Goal: Information Seeking & Learning: Learn about a topic

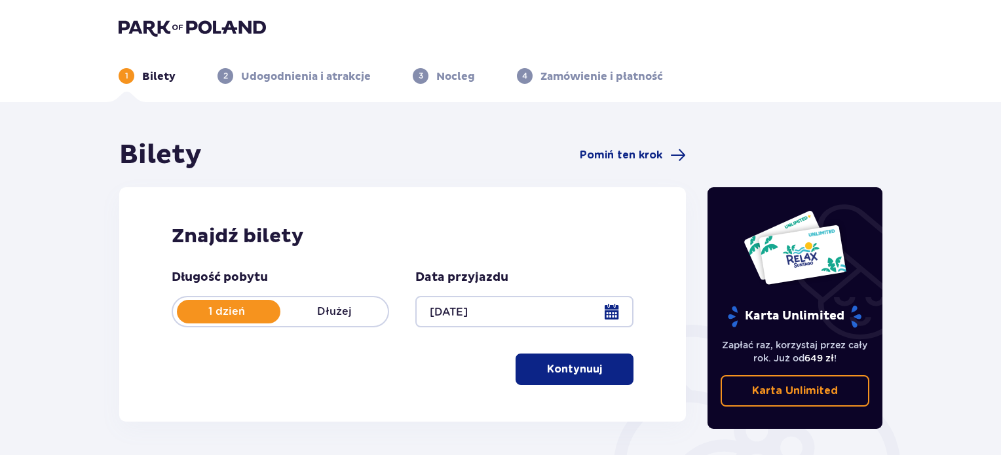
scroll to position [66, 0]
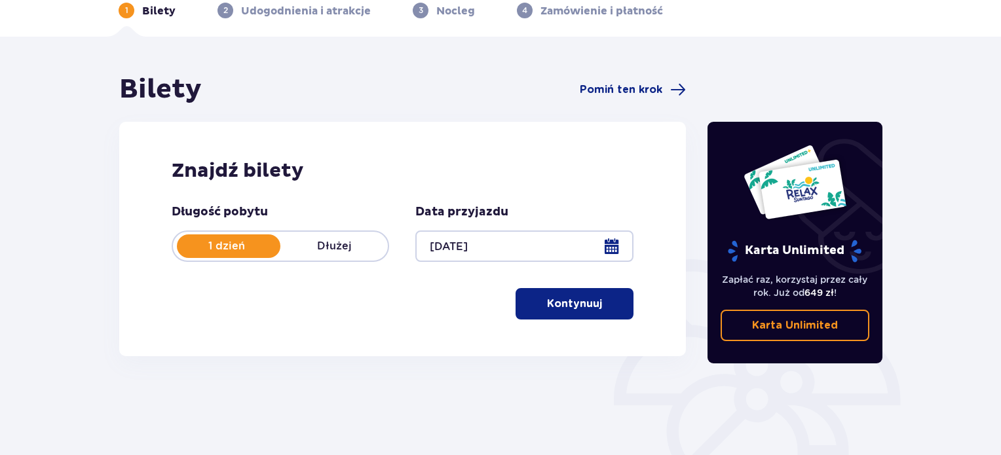
click at [564, 301] on p "Kontynuuj" at bounding box center [574, 304] width 55 height 14
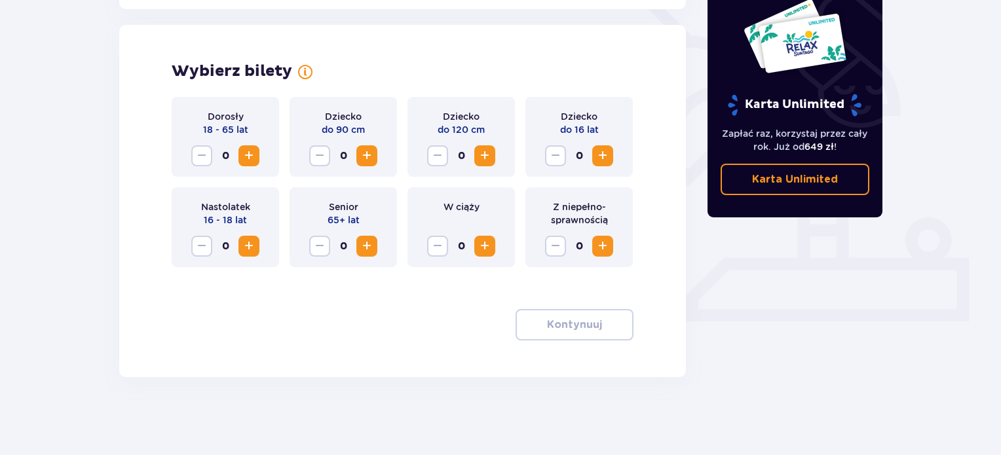
scroll to position [356, 0]
click at [255, 159] on span "Zwiększ" at bounding box center [249, 155] width 16 height 16
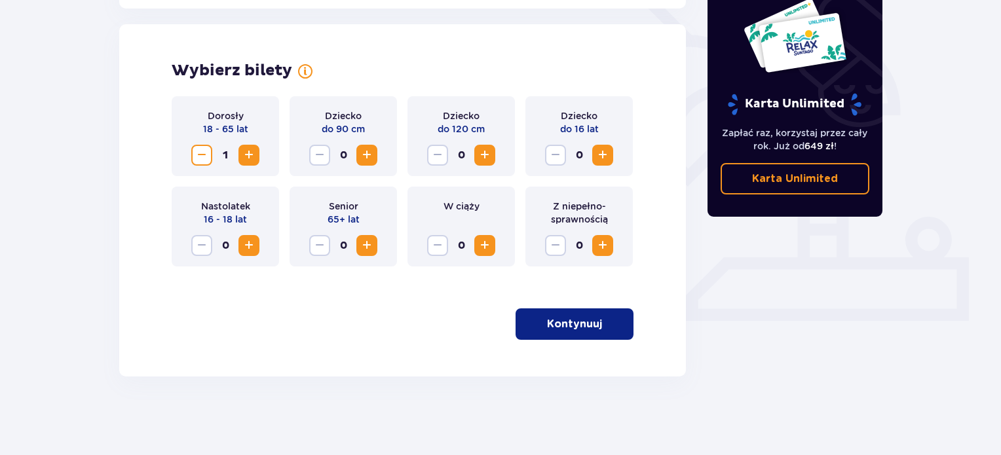
click at [566, 323] on p "Kontynuuj" at bounding box center [574, 324] width 55 height 14
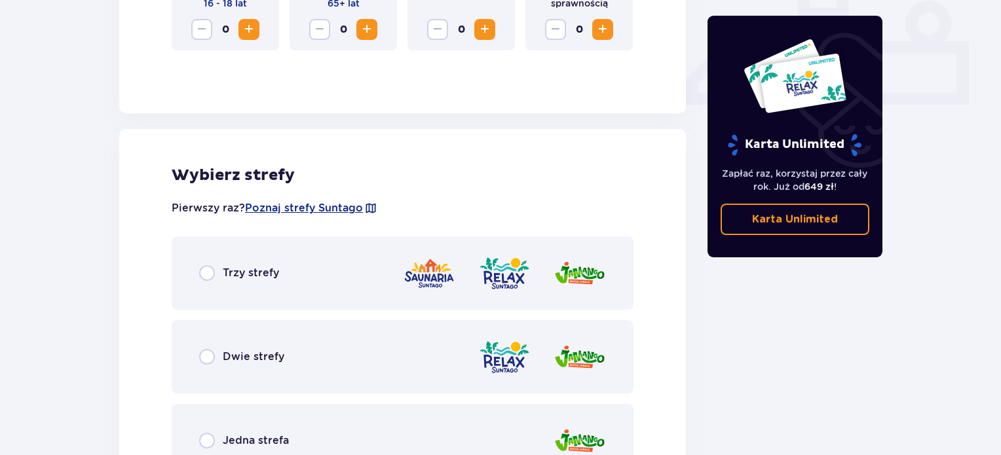
scroll to position [604, 0]
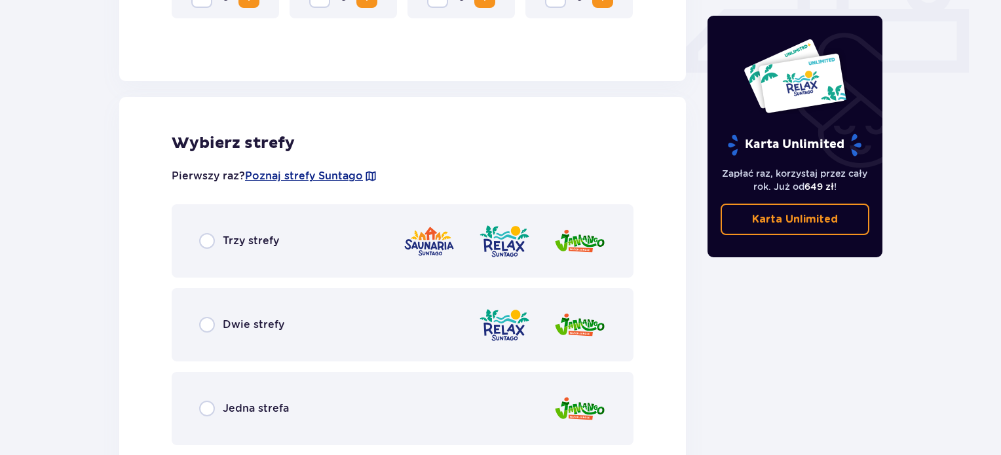
click at [204, 242] on input "radio" at bounding box center [207, 241] width 16 height 16
radio input "true"
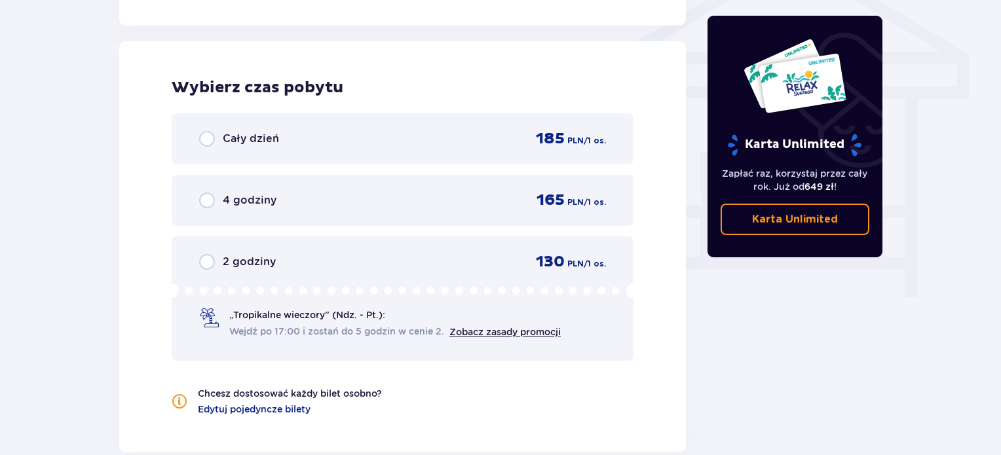
scroll to position [1126, 0]
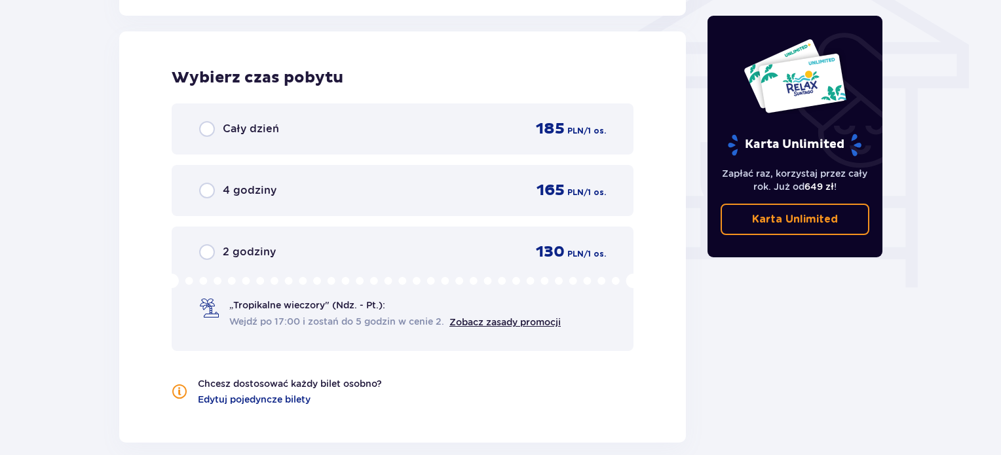
click at [212, 185] on input "radio" at bounding box center [207, 191] width 16 height 16
radio input "true"
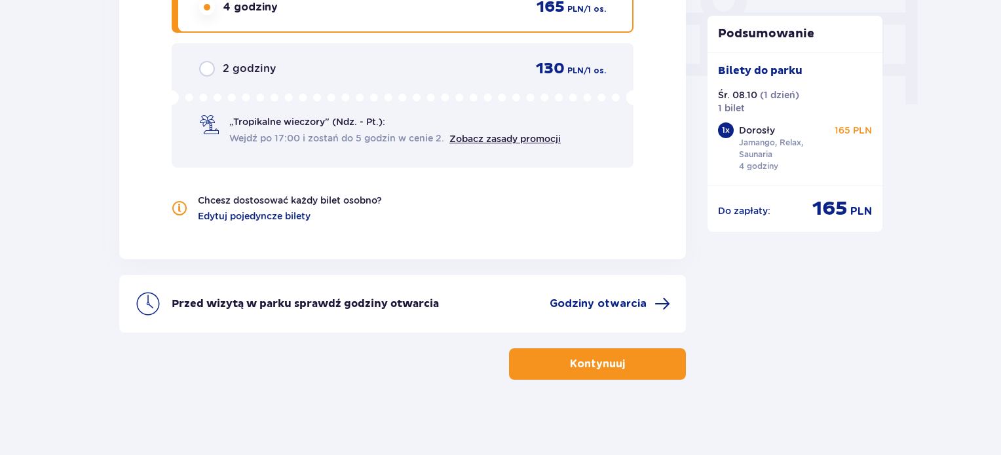
scroll to position [1311, 0]
click at [621, 365] on span "button" at bounding box center [628, 363] width 16 height 16
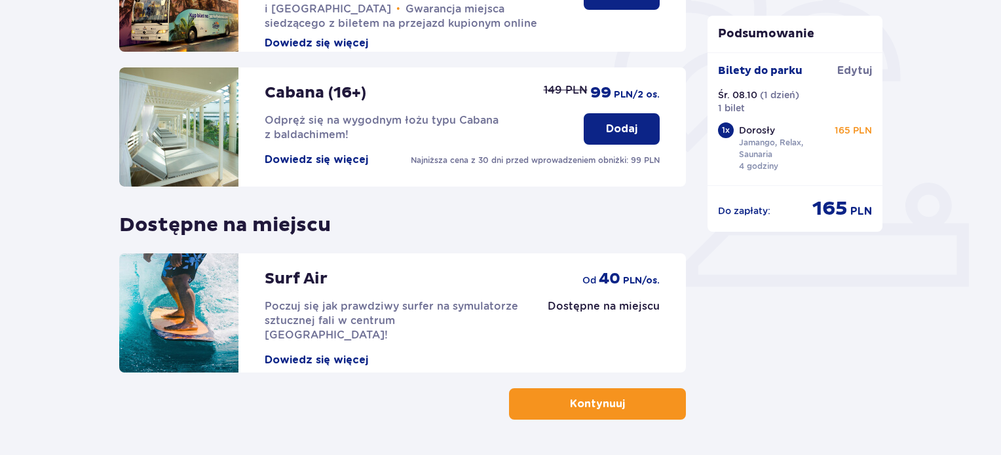
scroll to position [367, 0]
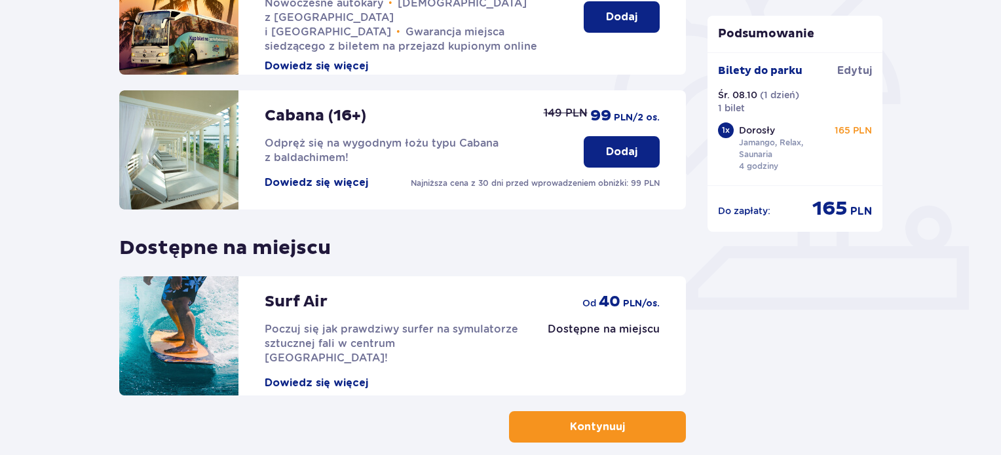
click at [603, 429] on p "Kontynuuj" at bounding box center [597, 427] width 55 height 14
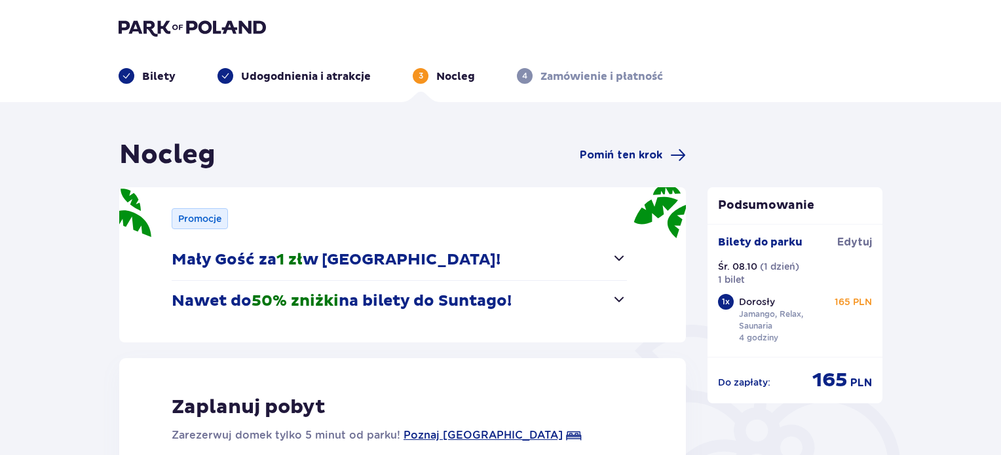
click at [168, 28] on img at bounding box center [192, 27] width 147 height 18
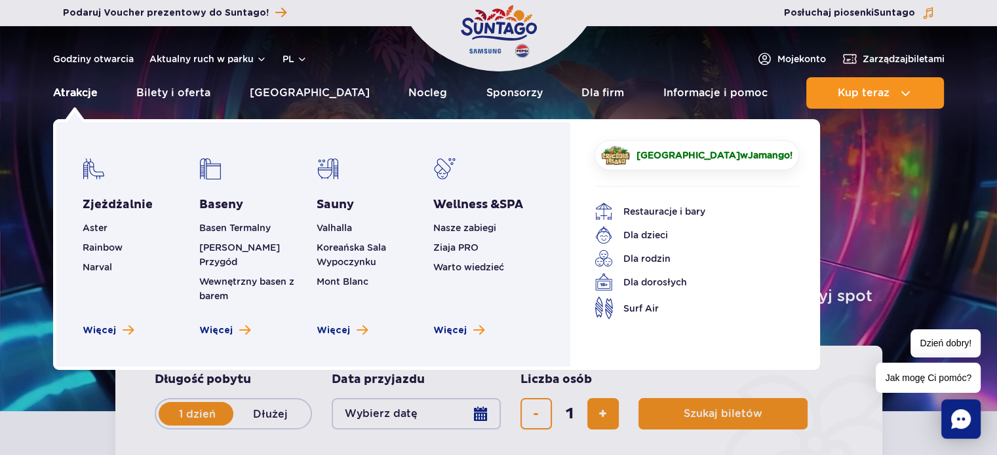
click at [79, 96] on link "Atrakcje" at bounding box center [75, 92] width 45 height 31
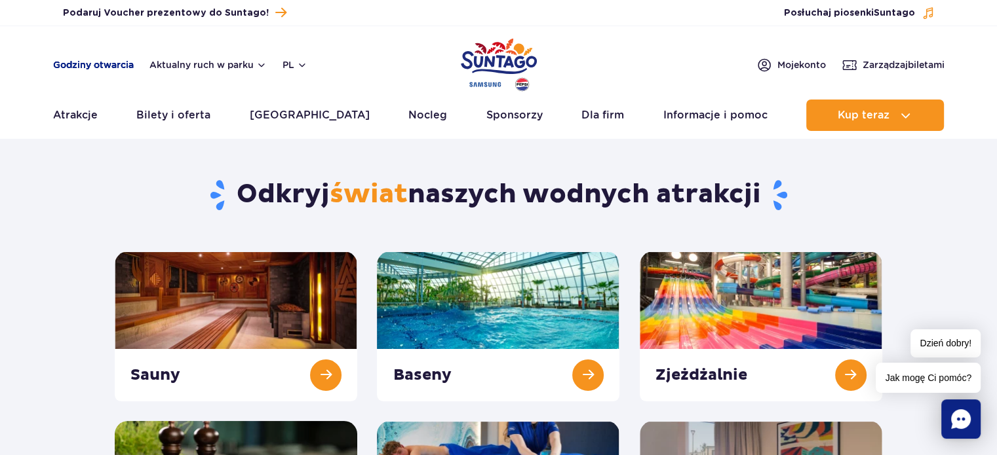
click at [106, 71] on link "Godziny otwarcia" at bounding box center [93, 64] width 81 height 13
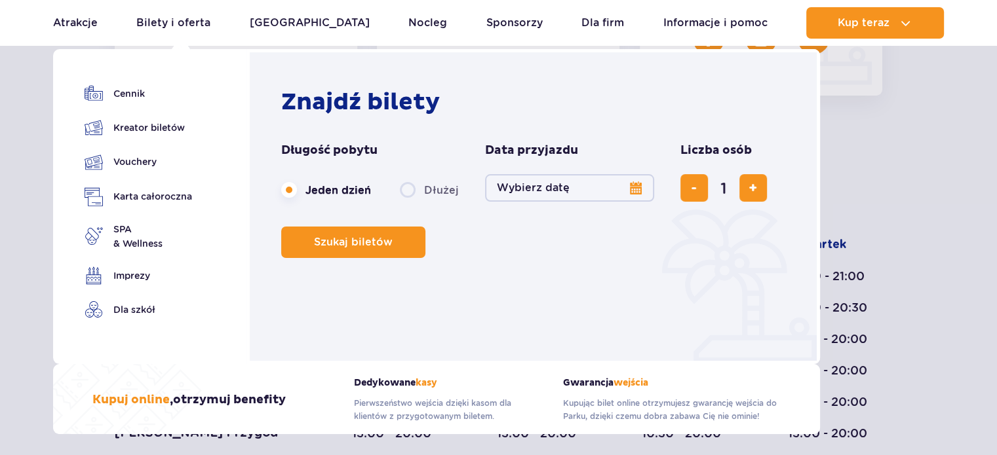
scroll to position [760, 0]
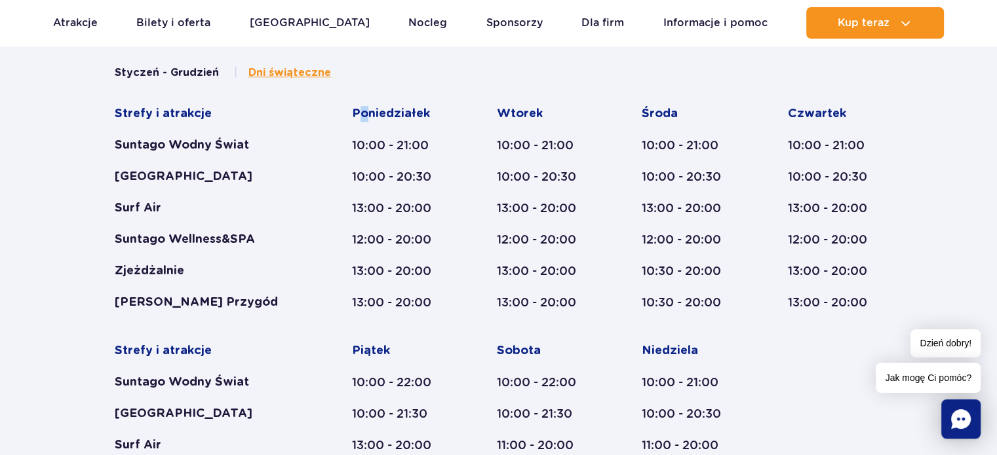
drag, startPoint x: 659, startPoint y: 129, endPoint x: 360, endPoint y: 98, distance: 299.8
click at [361, 98] on div "Styczeń - Grudzień Dni świąteczne Strefy i atrakcje Suntago Wodny Świat Crocodi…" at bounding box center [498, 307] width 767 height 482
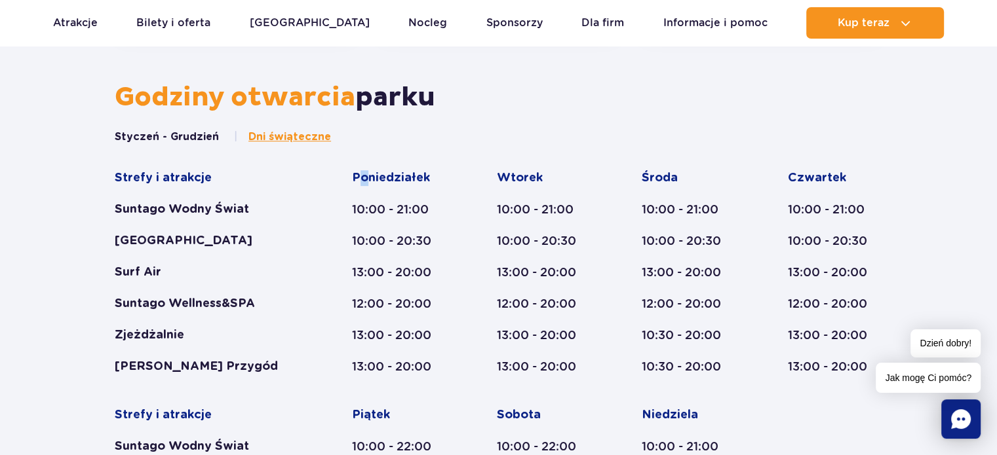
scroll to position [695, 0]
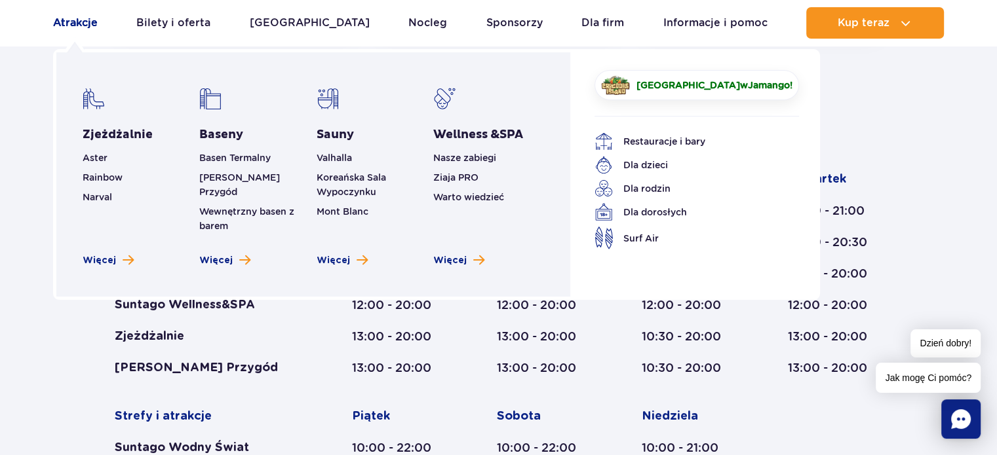
click at [55, 18] on link "Atrakcje" at bounding box center [75, 22] width 45 height 31
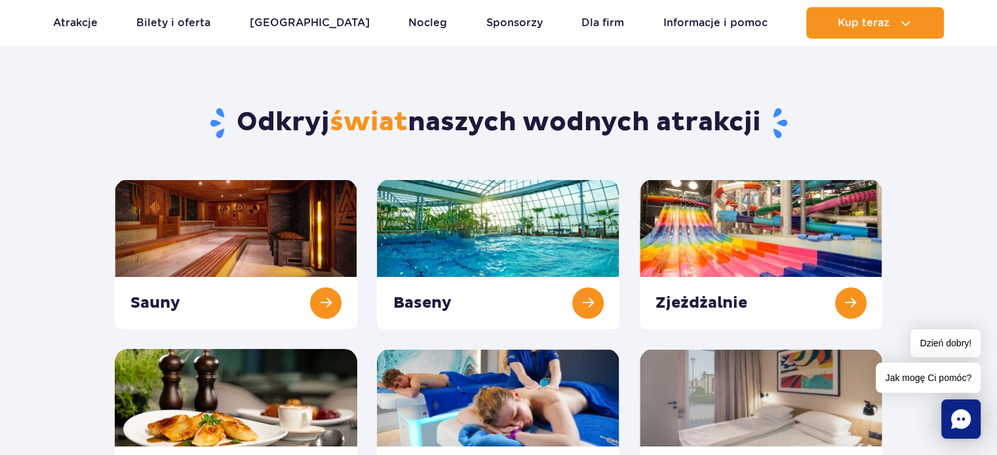
scroll to position [66, 0]
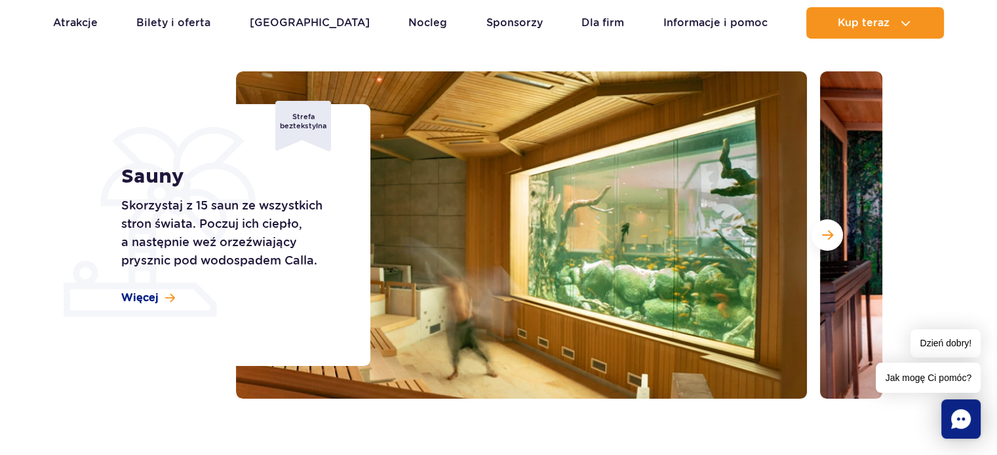
scroll to position [197, 0]
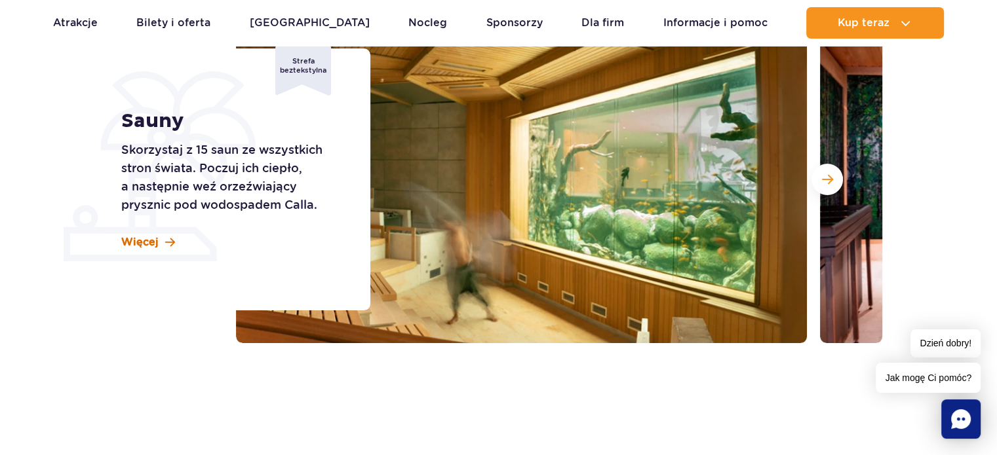
click at [162, 241] on link "Więcej" at bounding box center [148, 242] width 54 height 14
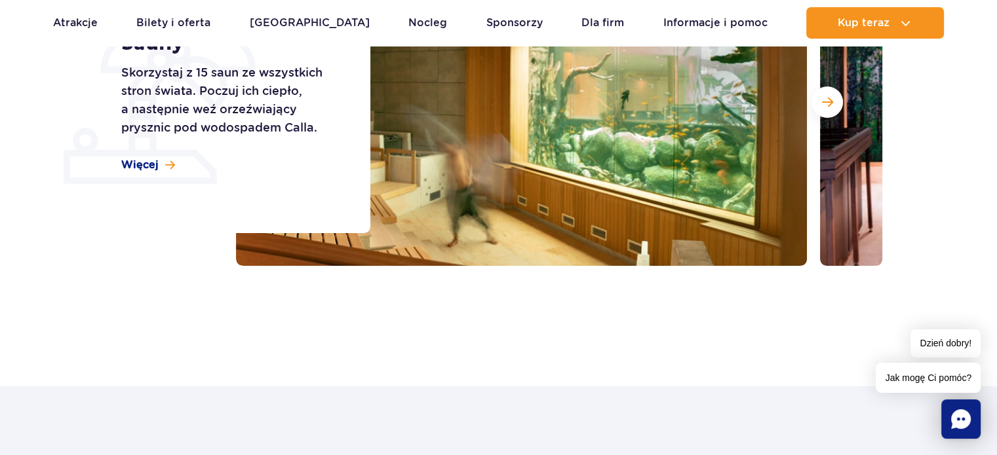
scroll to position [71, 0]
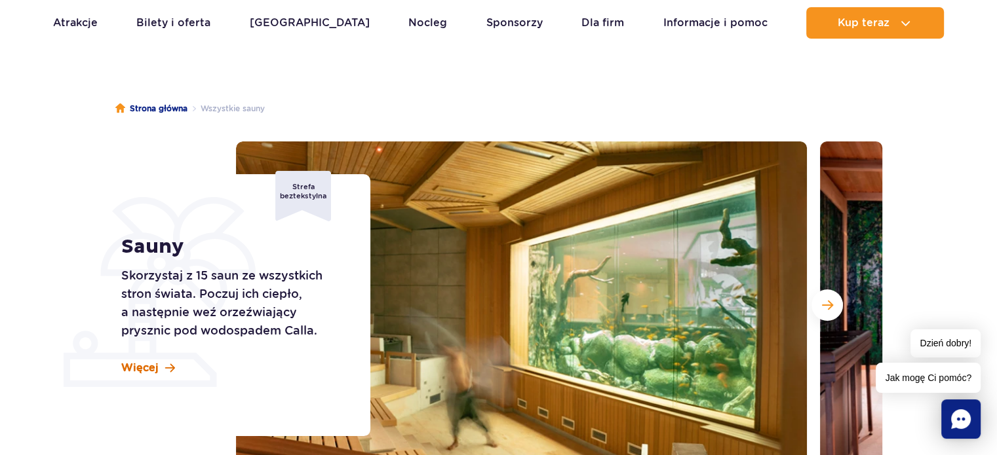
click at [170, 368] on span at bounding box center [170, 368] width 10 height 11
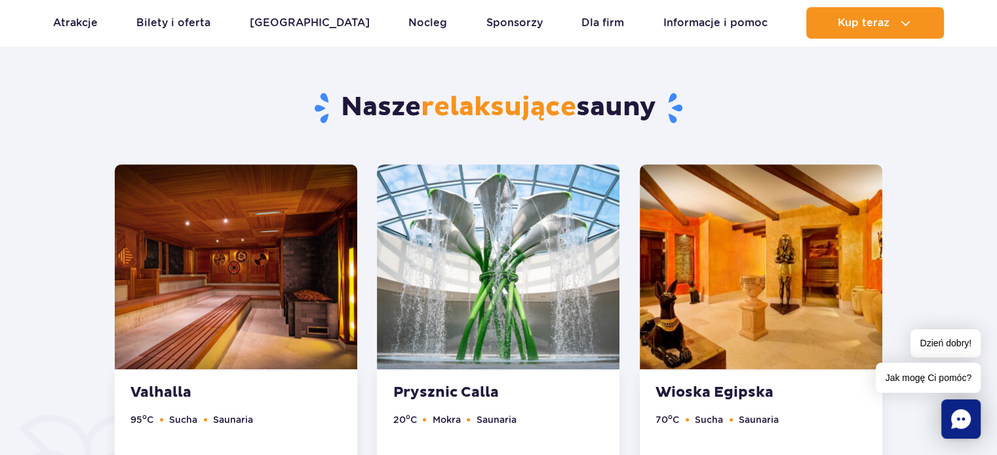
scroll to position [661, 0]
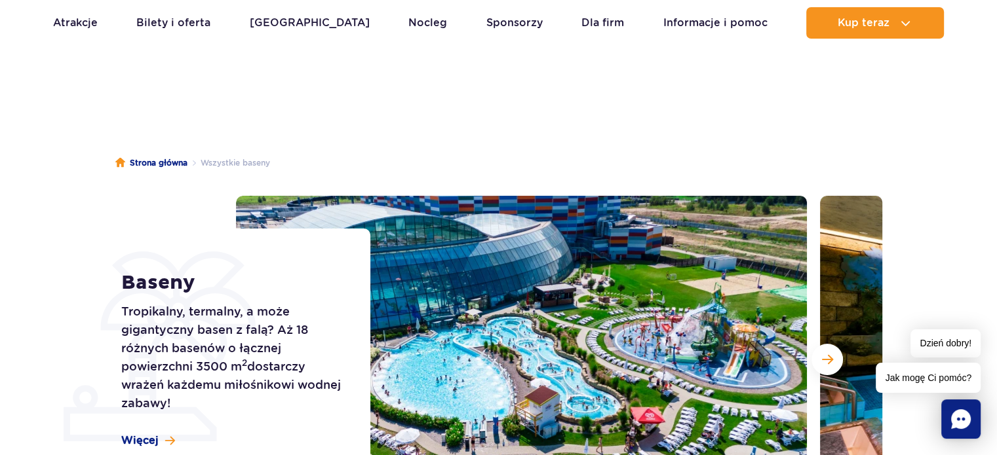
scroll to position [131, 0]
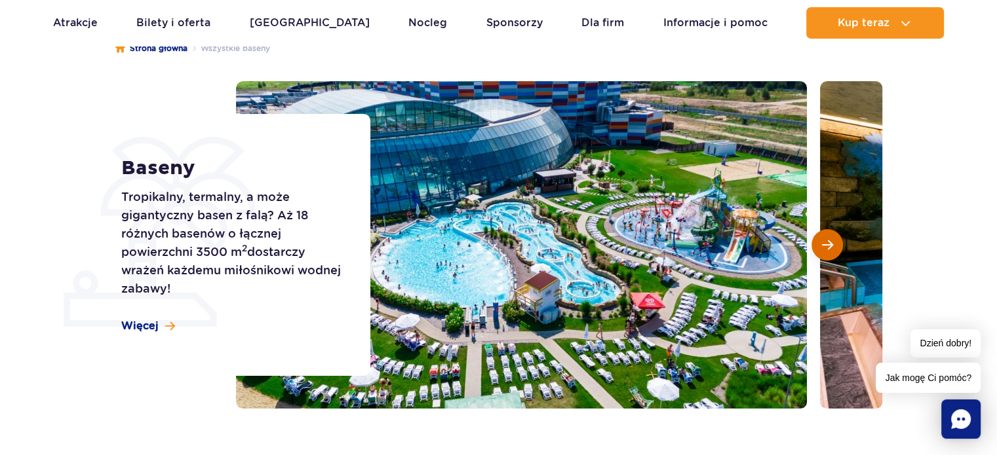
click at [831, 244] on span "Następny slajd" at bounding box center [827, 245] width 11 height 12
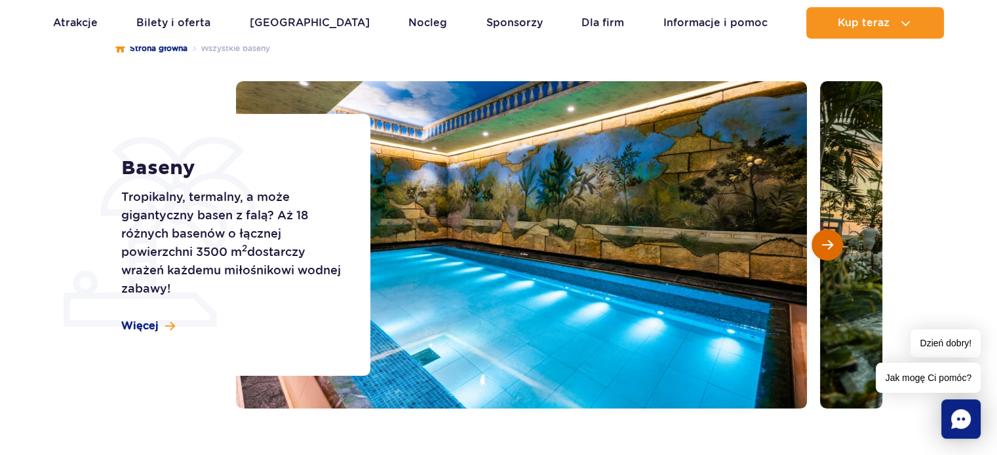
click at [830, 242] on span "Następny slajd" at bounding box center [827, 245] width 11 height 12
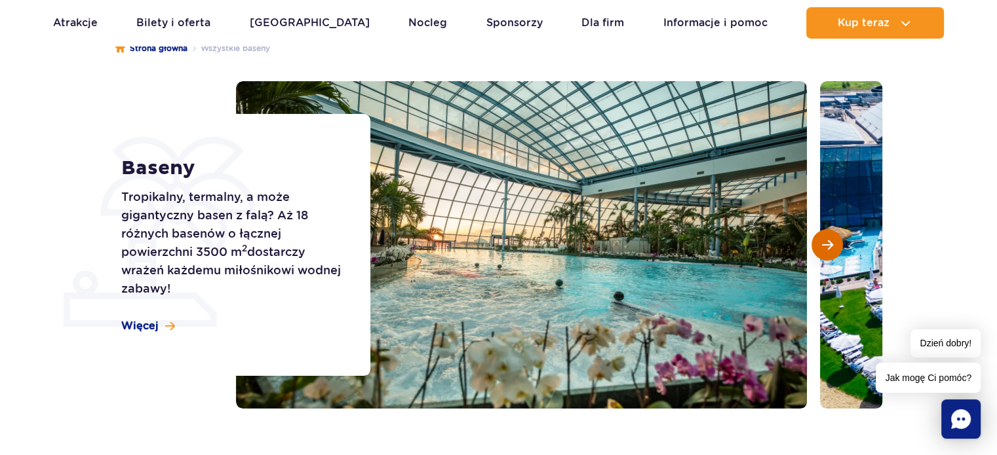
click at [823, 240] on span "Następny slajd" at bounding box center [827, 245] width 11 height 12
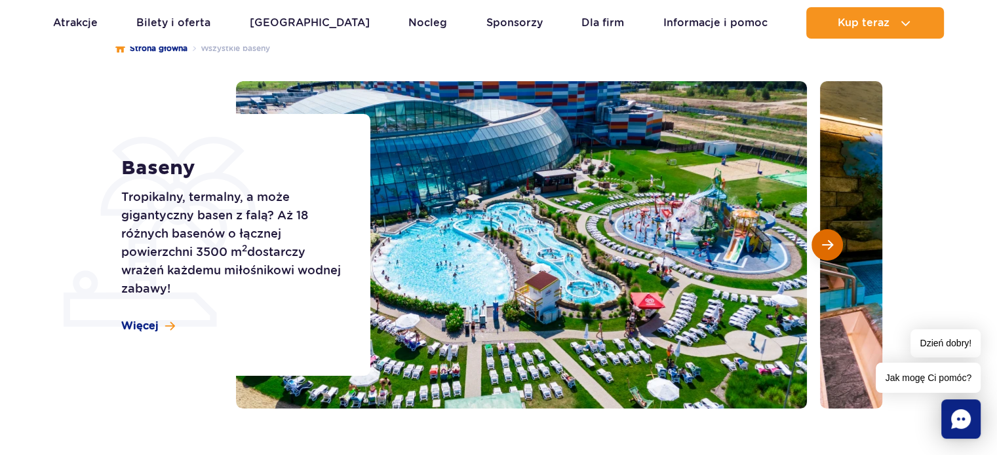
click at [822, 241] on span "Następny slajd" at bounding box center [827, 245] width 11 height 12
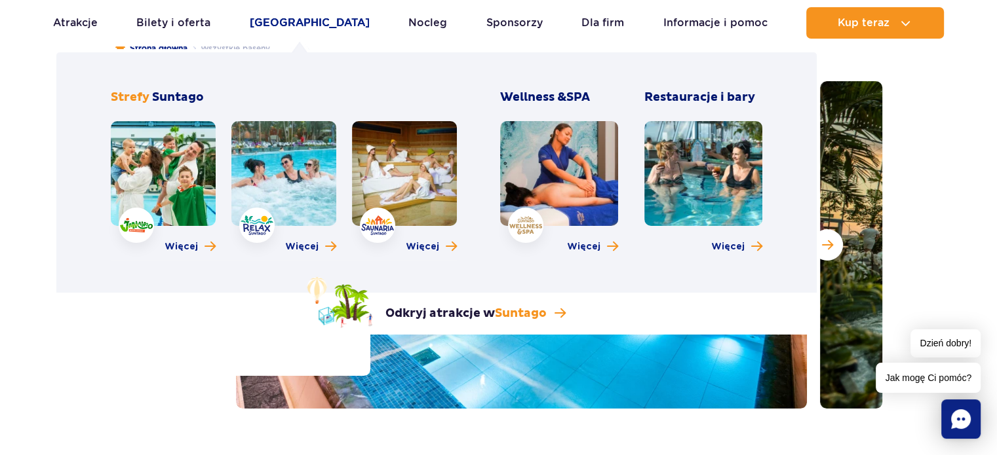
click at [279, 23] on link "[GEOGRAPHIC_DATA]" at bounding box center [310, 22] width 120 height 31
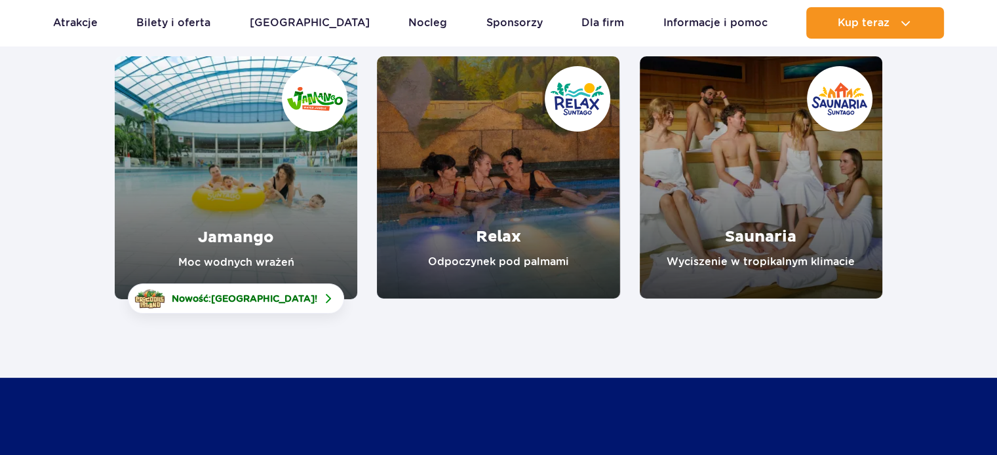
scroll to position [197, 0]
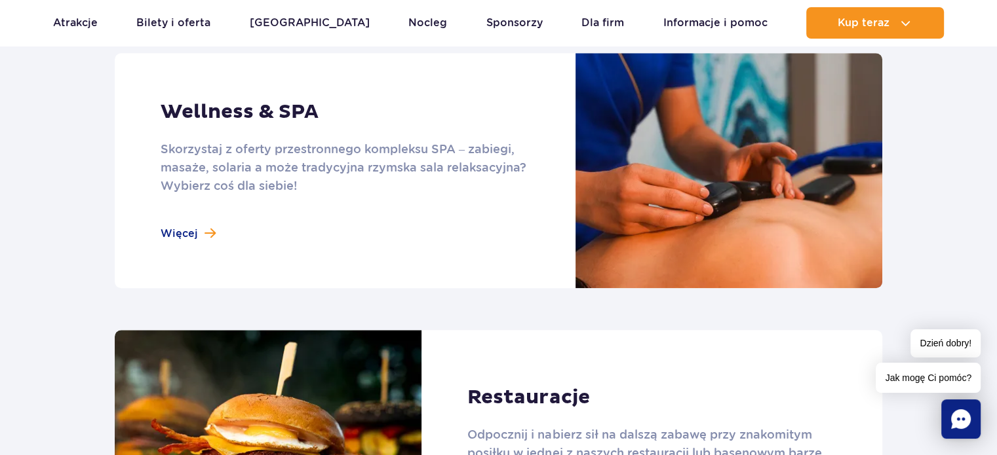
scroll to position [1507, 0]
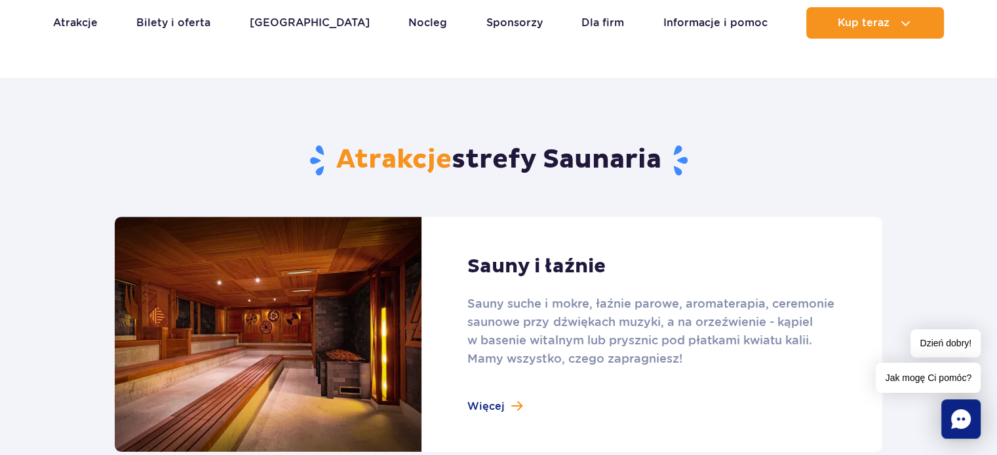
scroll to position [721, 0]
click at [509, 410] on link at bounding box center [498, 333] width 767 height 235
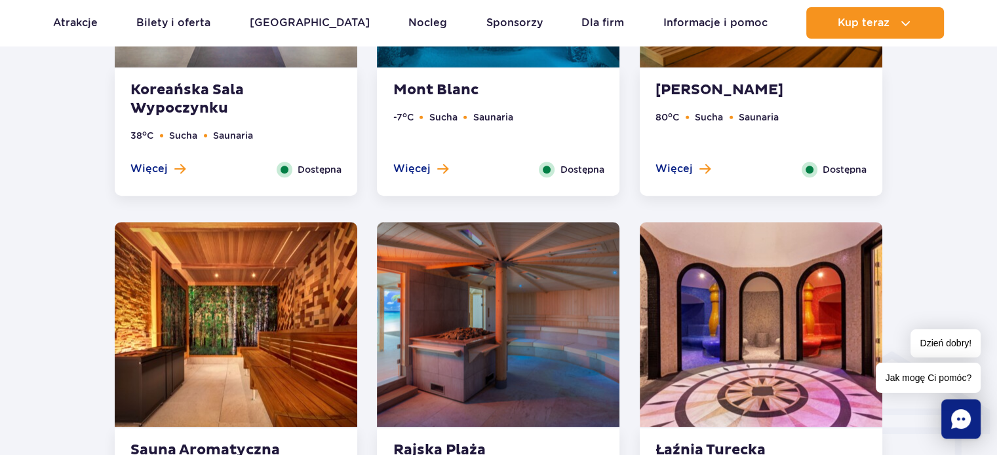
scroll to position [852, 0]
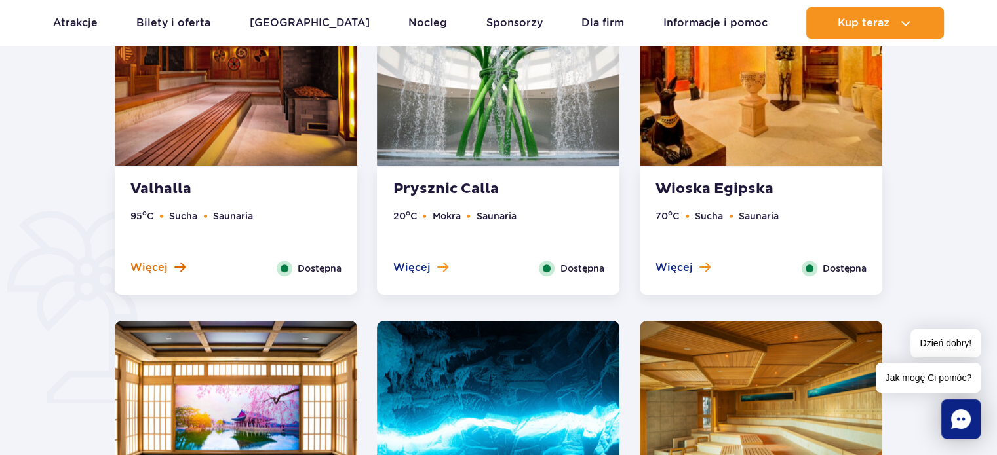
click at [165, 269] on span "Więcej" at bounding box center [148, 268] width 37 height 14
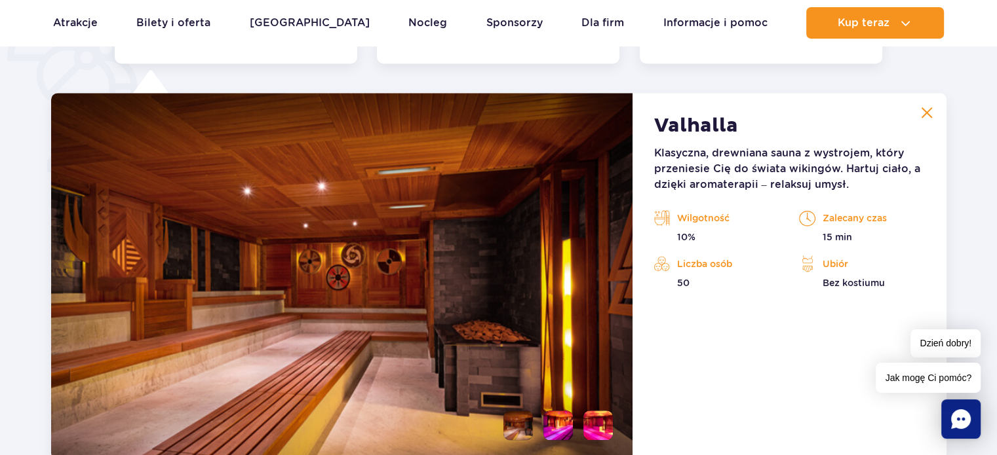
scroll to position [1098, 0]
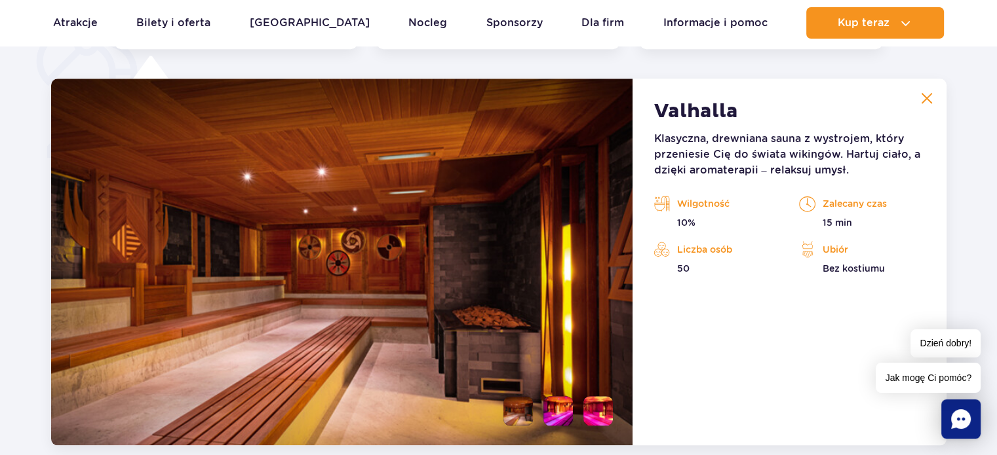
click at [929, 97] on img at bounding box center [927, 98] width 12 height 12
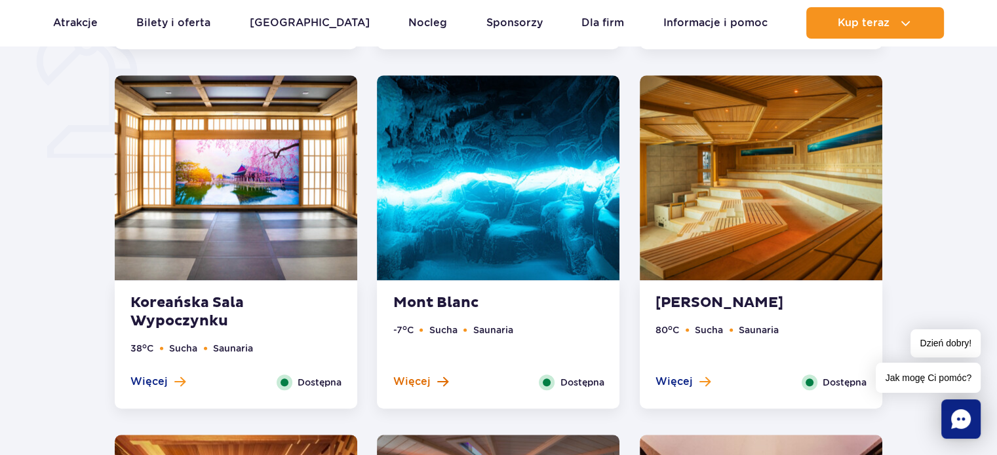
click at [434, 384] on button "Więcej" at bounding box center [420, 382] width 55 height 14
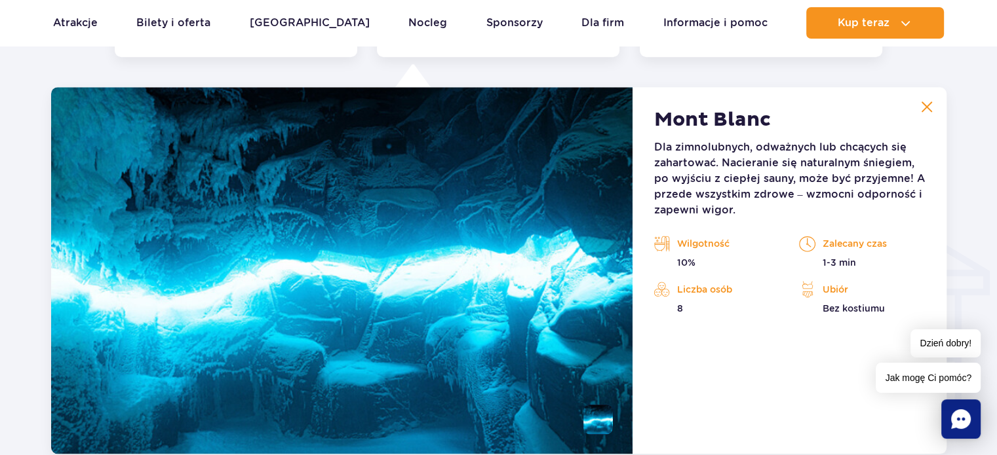
scroll to position [1458, 0]
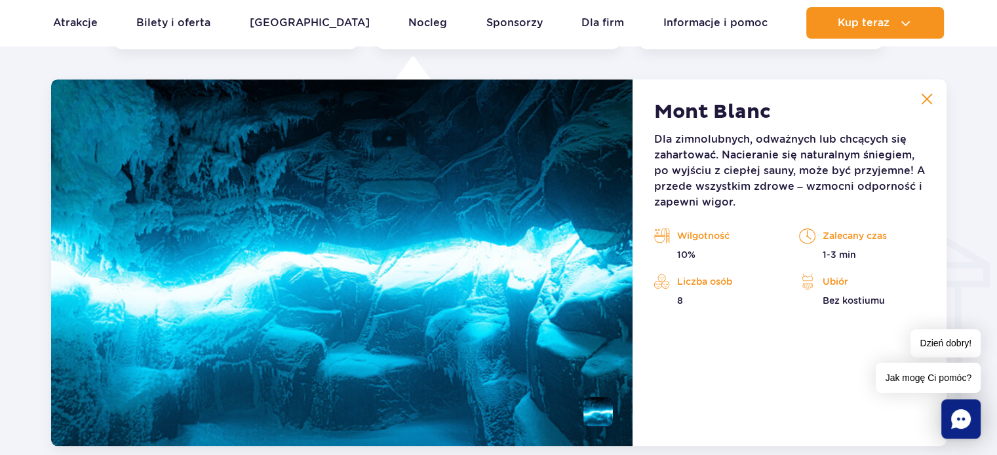
click at [929, 94] on img at bounding box center [927, 99] width 12 height 12
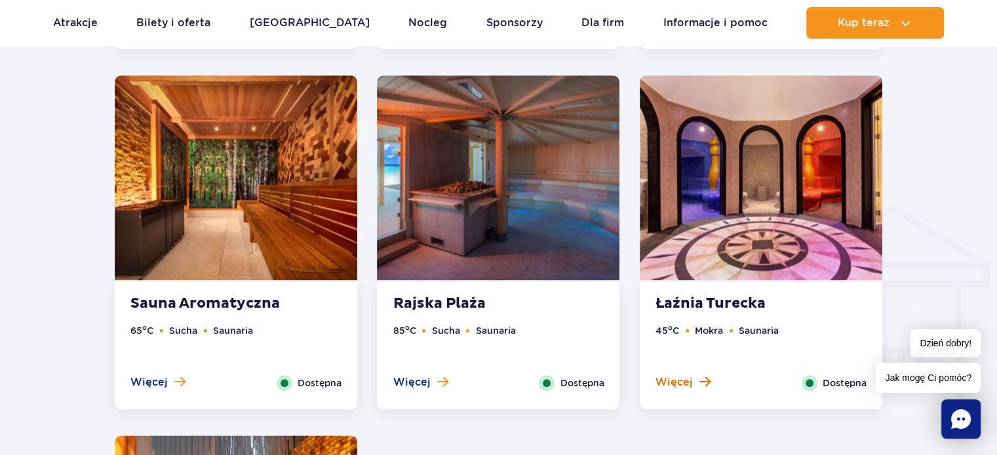
click at [688, 382] on span "Więcej" at bounding box center [673, 383] width 37 height 14
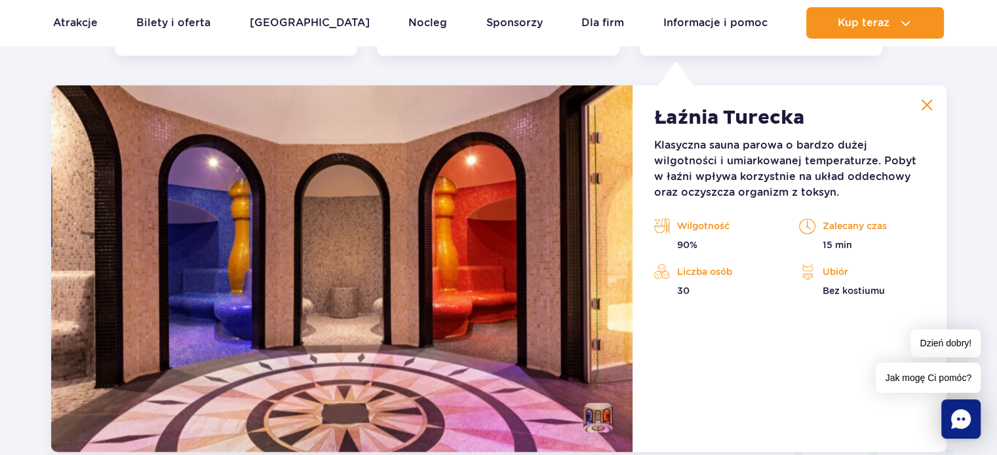
scroll to position [1817, 0]
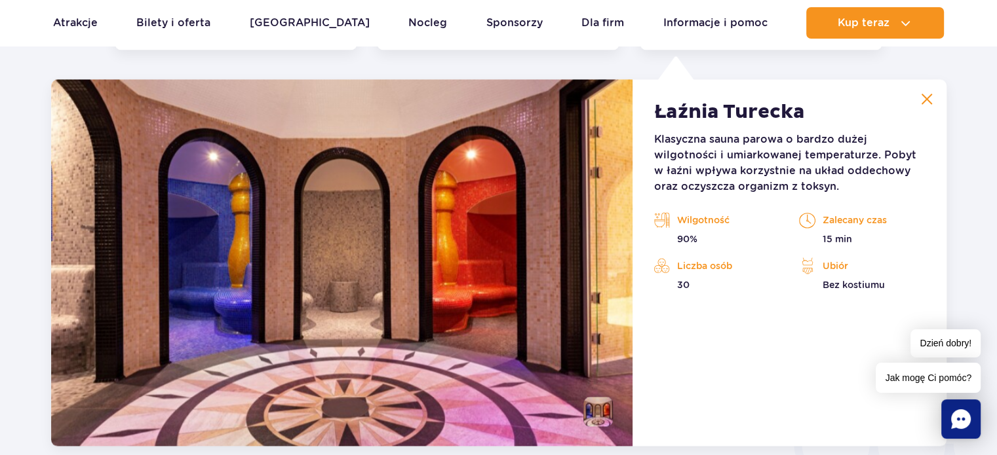
drag, startPoint x: 917, startPoint y: 95, endPoint x: 813, endPoint y: 79, distance: 104.7
click at [915, 94] on button at bounding box center [927, 99] width 26 height 26
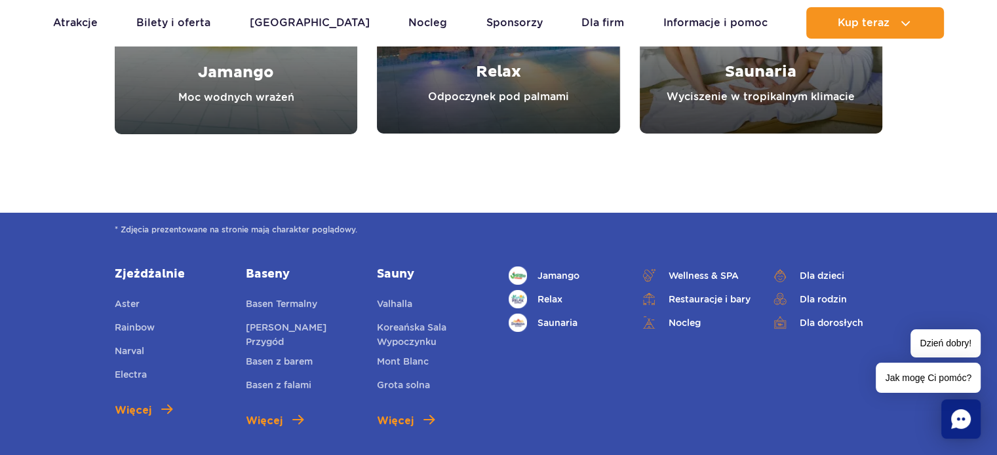
scroll to position [4635, 0]
